Goal: Navigation & Orientation: Find specific page/section

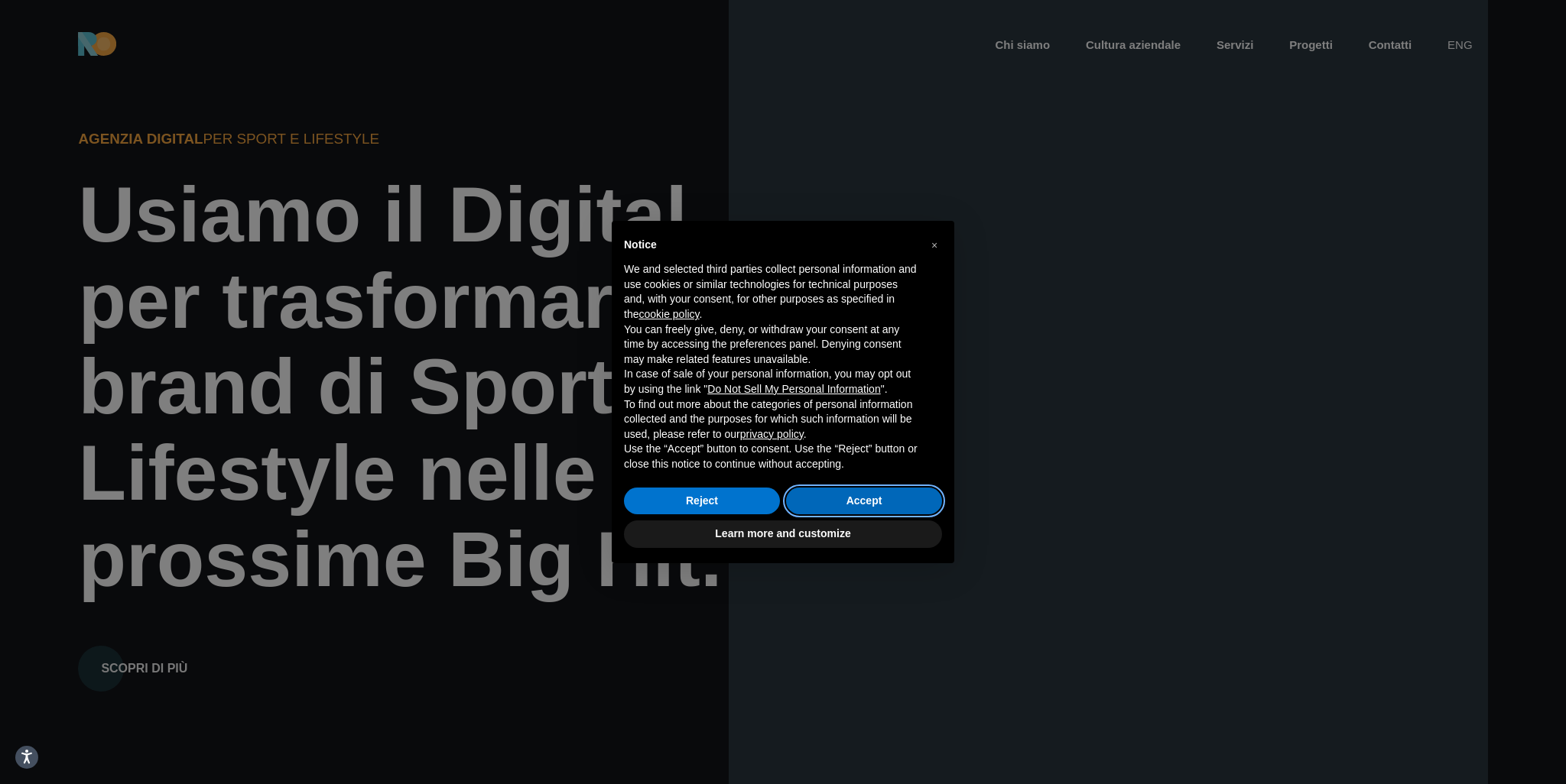
click at [880, 490] on button "Accept" at bounding box center [864, 502] width 156 height 27
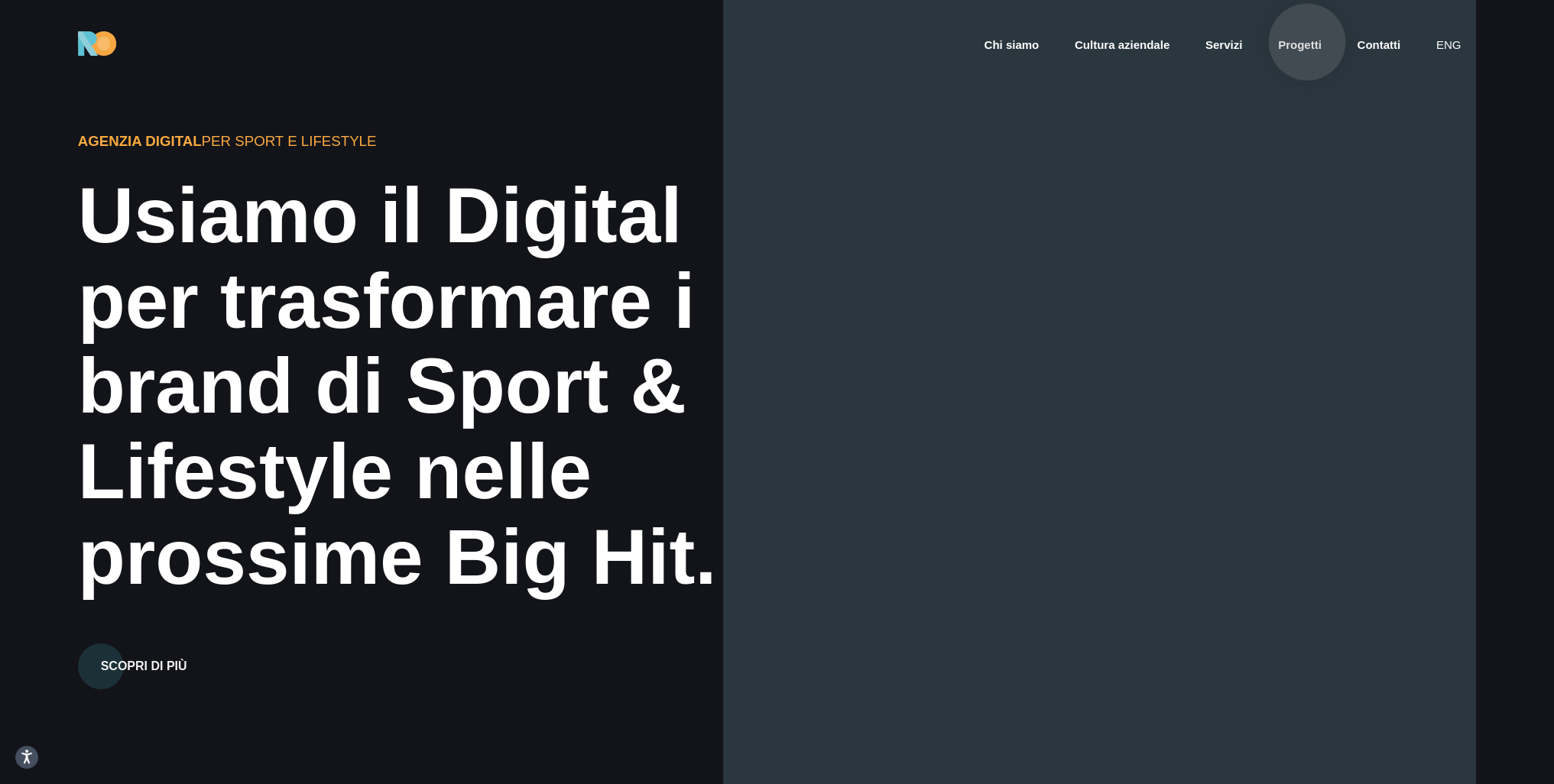
click at [1307, 42] on link "Progetti" at bounding box center [1300, 45] width 47 height 17
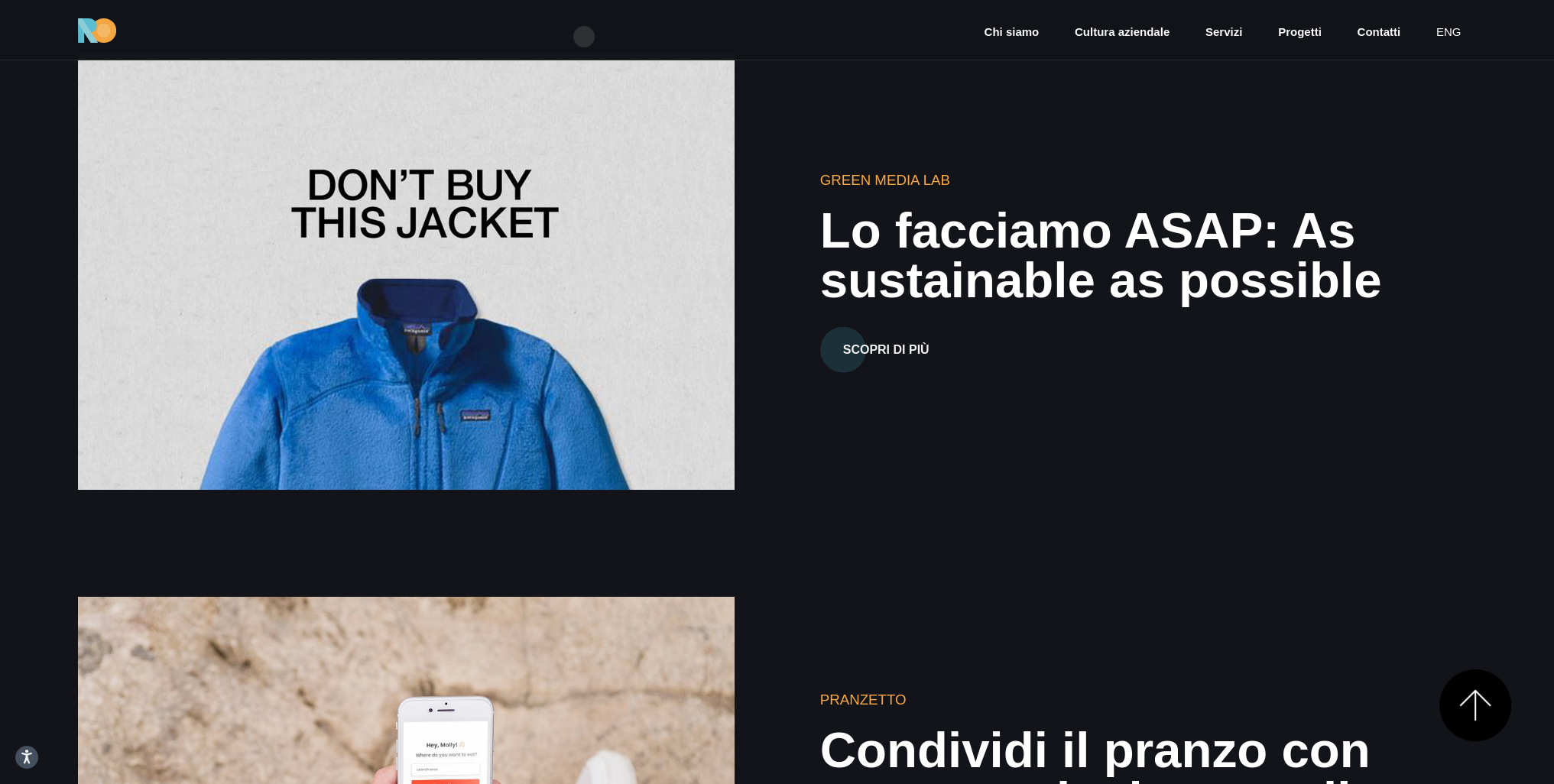
scroll to position [5655, 0]
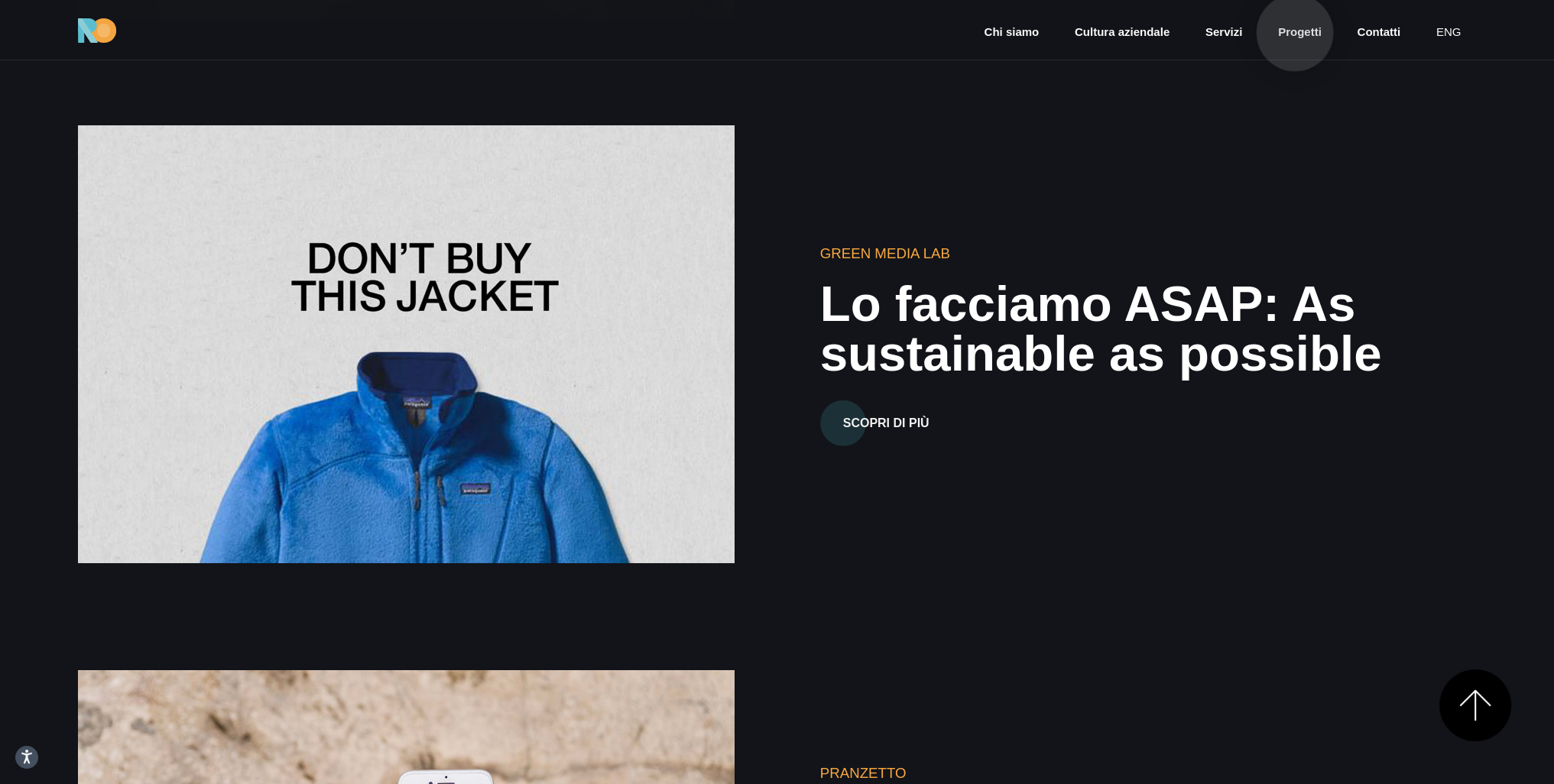
click at [1295, 33] on link "Progetti" at bounding box center [1300, 32] width 47 height 17
